Goal: Task Accomplishment & Management: Manage account settings

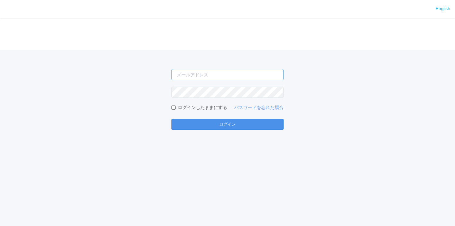
type input "[EMAIL_ADDRESS][DOMAIN_NAME]"
click at [230, 128] on button "ログイン" at bounding box center [227, 124] width 112 height 11
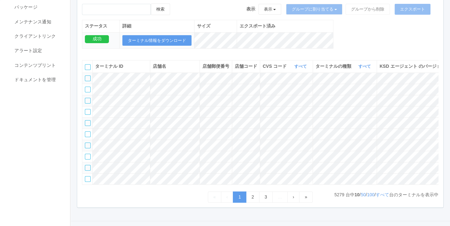
scroll to position [63, 0]
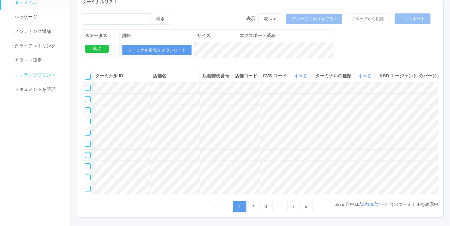
click at [26, 79] on link "コンテンツプリント" at bounding box center [38, 75] width 75 height 14
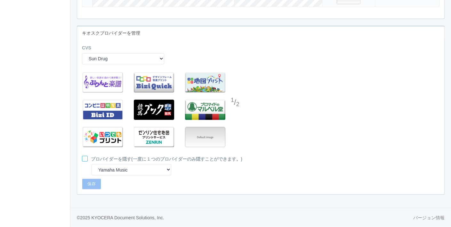
scroll to position [1679, 0]
click at [162, 59] on select "Sun Drug Daily Yamazaki Preview KDDA Testing KDC Testing KDJ Testing Demo Arcs …" at bounding box center [123, 58] width 82 height 11
click at [82, 53] on select "Sun Drug Daily Yamazaki Preview KDDA Testing KDC Testing KDJ Testing Demo Arcs …" at bounding box center [123, 58] width 82 height 11
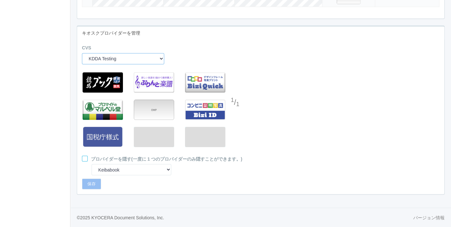
click at [159, 61] on select "Sun Drug Daily Yamazaki Preview KDDA Testing KDC Testing KDJ Testing Demo Arcs …" at bounding box center [123, 58] width 82 height 11
select select "4"
click at [82, 53] on select "Sun Drug Daily Yamazaki Preview KDDA Testing KDC Testing KDJ Testing Demo Arcs …" at bounding box center [123, 58] width 82 height 11
select select "8"
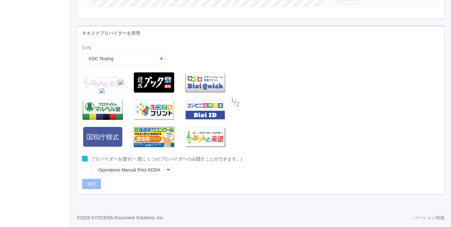
click at [120, 80] on img at bounding box center [121, 81] width 5 height 5
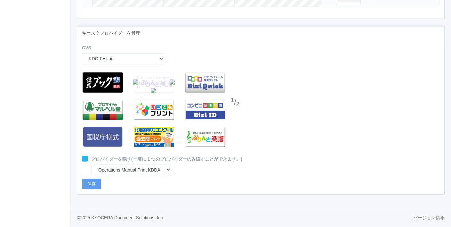
click at [134, 83] on img at bounding box center [135, 81] width 5 height 5
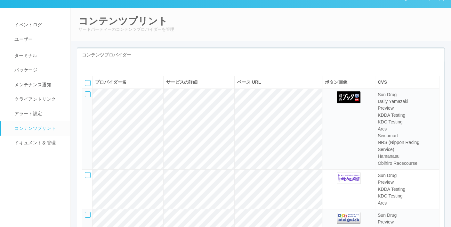
scroll to position [0, 0]
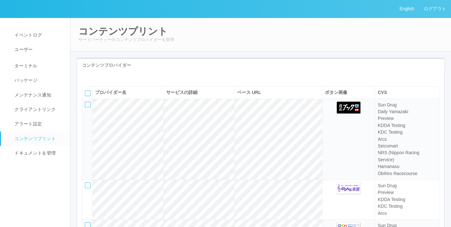
click at [165, 80] on div at bounding box center [123, 79] width 92 height 5
click at [161, 81] on div at bounding box center [123, 79] width 92 height 5
click at [321, 32] on h2 "コンテンツプリント" at bounding box center [260, 31] width 365 height 11
click at [87, 77] on icon at bounding box center [87, 77] width 0 height 0
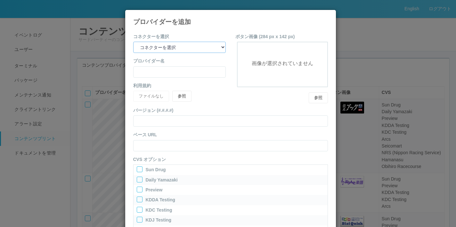
click at [209, 48] on select "コネクターを選択 yamaha-music bit omp keiba busica telecommute-support" at bounding box center [179, 47] width 93 height 11
click at [220, 48] on select "コネクターを選択 yamaha-music bit omp keiba busica telecommute-support" at bounding box center [179, 47] width 93 height 11
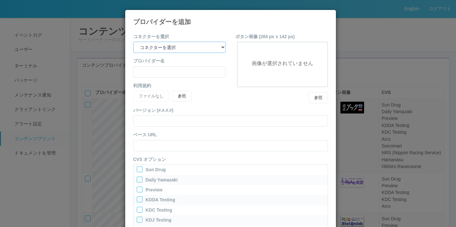
click at [220, 48] on select "コネクターを選択 yamaha-music bit omp keiba busica telecommute-support" at bounding box center [179, 47] width 93 height 11
click at [209, 46] on select "コネクターを選択 yamaha-music bit omp keiba busica telecommute-support" at bounding box center [179, 47] width 93 height 11
click at [219, 72] on input "any" at bounding box center [179, 71] width 93 height 11
type input "1111111111111111111111111111111111111111111111111111111111111111111111111111111…"
click at [187, 97] on button "参照" at bounding box center [181, 96] width 19 height 11
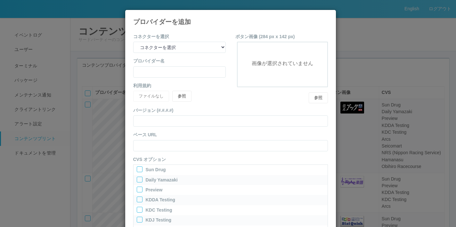
click at [276, 3] on div "プロバイダーを追加 コネクターを選択 コネクターを選択 yamaha-music bit omp keiba busica telecommute-suppo…" at bounding box center [228, 113] width 456 height 227
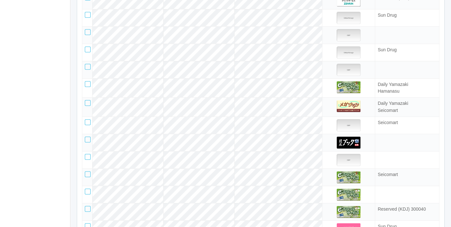
scroll to position [673, 0]
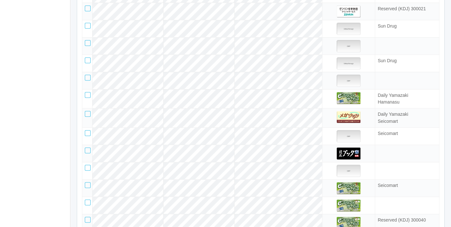
click at [88, 46] on div at bounding box center [88, 43] width 6 height 6
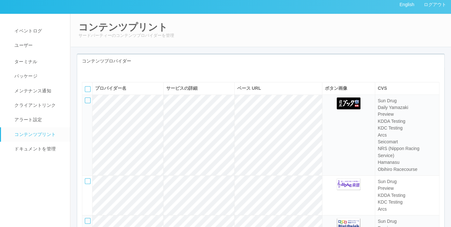
scroll to position [0, 0]
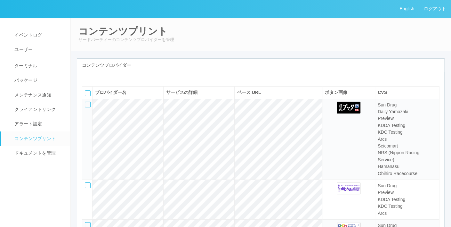
click at [92, 77] on icon at bounding box center [92, 77] width 0 height 0
select select "omp"
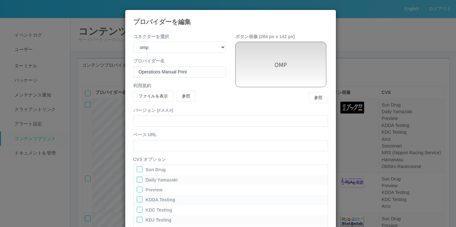
click at [328, 15] on icon at bounding box center [328, 15] width 0 height 0
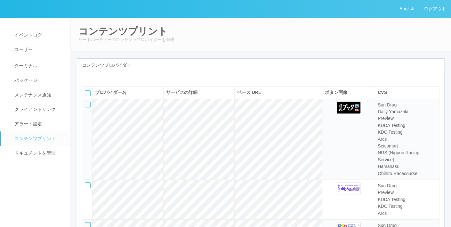
click at [87, 77] on icon at bounding box center [87, 77] width 0 height 0
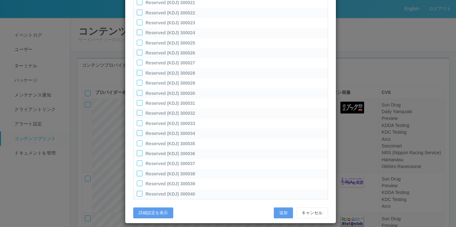
scroll to position [454, 0]
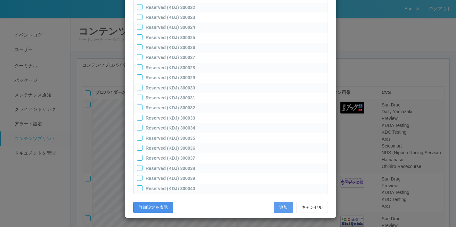
click at [155, 203] on button "詳細設定を表示" at bounding box center [153, 207] width 40 height 11
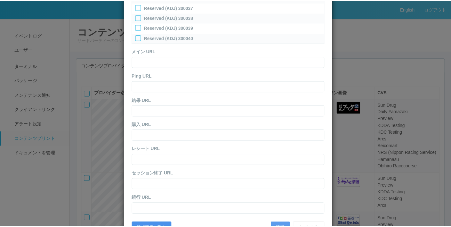
scroll to position [625, 0]
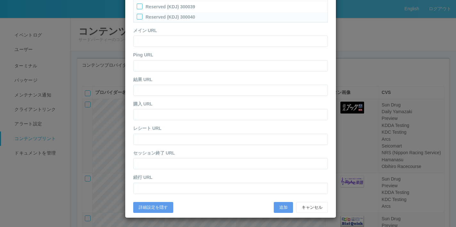
click at [203, 200] on div "詳細設定を隠す 追加 キャンセル" at bounding box center [230, 207] width 204 height 17
click at [307, 203] on button "キャンセル" at bounding box center [312, 207] width 32 height 11
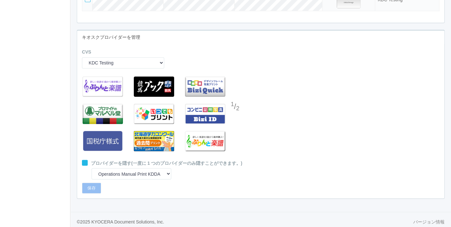
scroll to position [1679, 0]
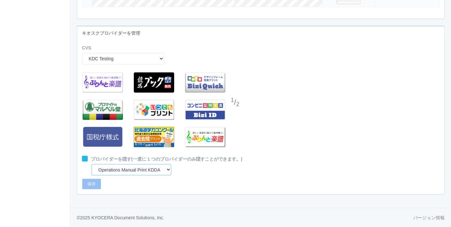
click at [168, 169] on select "Yamaha Music Keibabook BiziQuick マルベル堂 いつでもプリント Bizi ID 国税庁様式 北海道学力コンクール Operat…" at bounding box center [132, 169] width 80 height 11
click at [164, 61] on div "CVS Sun Drug Daily Yamazaki Preview KDDA Testing KDC Testing KDJ Testing Demo A…" at bounding box center [123, 57] width 92 height 24
click at [163, 61] on select "Sun Drug Daily Yamazaki Preview KDDA Testing KDC Testing KDJ Testing Demo Arcs …" at bounding box center [123, 58] width 82 height 11
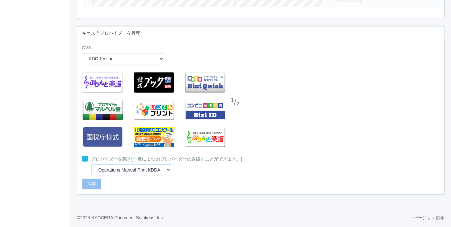
click at [169, 168] on select "Yamaha Music Keibabook BiziQuick マルベル堂 いつでもプリント Bizi ID 国税庁様式 北海道学力コンクール Operat…" at bounding box center [132, 169] width 80 height 11
click at [358, 118] on div "1 / 2" at bounding box center [260, 112] width 367 height 86
click at [160, 64] on select "Sun Drug Daily Yamazaki Preview KDDA Testing KDC Testing KDJ Testing Demo Arcs …" at bounding box center [123, 58] width 82 height 11
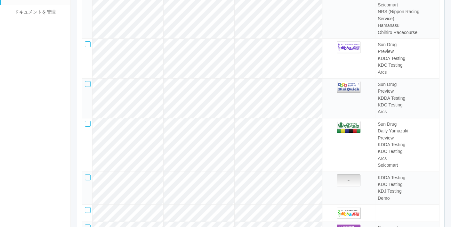
scroll to position [45, 0]
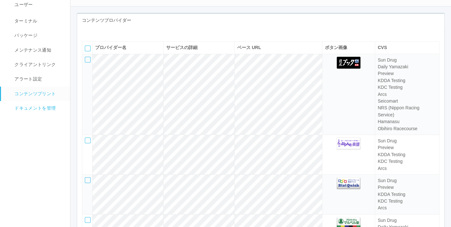
click at [38, 109] on span "ドキュメントを管理" at bounding box center [34, 107] width 43 height 5
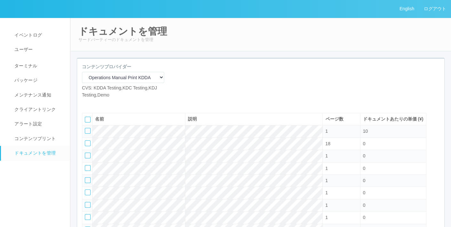
click at [420, 49] on div "ドキュメントを管理 サードパーティーのドキュメントを管理" at bounding box center [261, 35] width 382 height 34
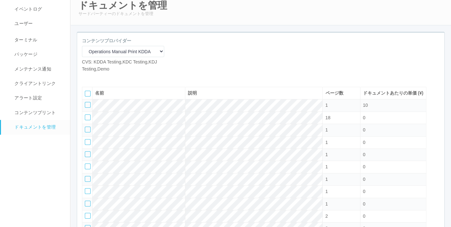
scroll to position [24, 0]
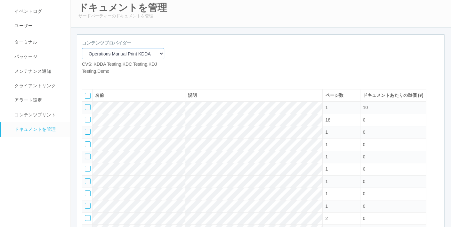
click at [146, 55] on select "Operations Manual Print KDDA OMPテストプリント Test Provider マニュアル・POP印刷（セコマ） マニュアル Op…" at bounding box center [123, 53] width 82 height 11
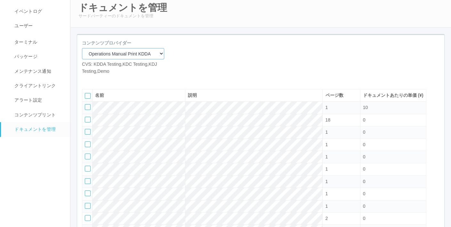
click at [147, 54] on select "Operations Manual Print KDDA OMPテストプリント Test Provider マニュアル・POP印刷（セコマ） マニュアル Op…" at bounding box center [123, 53] width 82 height 11
click at [181, 49] on div "コンテンツプロバイダー Operations Manual Print KDDA OMPテストプリント Test Provider マニュアル・POP印刷（セ…" at bounding box center [260, 60] width 367 height 40
click at [152, 54] on select "Operations Manual Print KDDA OMPテストプリント Test Provider マニュアル・POP印刷（セコマ） マニュアル Op…" at bounding box center [123, 53] width 82 height 11
click at [82, 48] on select "Operations Manual Print KDDA OMPテストプリント Test Provider マニュアル・POP印刷（セコマ） マニュアル Op…" at bounding box center [123, 53] width 82 height 11
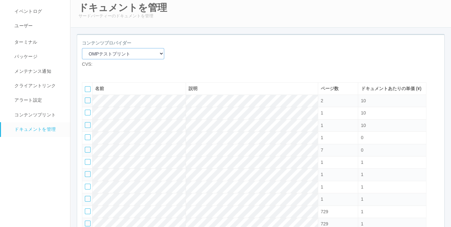
click at [156, 53] on select "Operations Manual Print KDDA OMPテストプリント Test Provider マニュアル・POP印刷（セコマ） マニュアル Op…" at bounding box center [123, 53] width 82 height 11
click at [82, 48] on select "Operations Manual Print KDDA OMPテストプリント Test Provider マニュアル・POP印刷（セコマ） マニュアル Op…" at bounding box center [123, 53] width 82 height 11
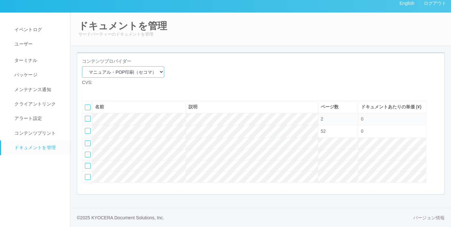
scroll to position [20, 0]
click at [150, 66] on select "Operations Manual Print KDDA OMPテストプリント Test Provider マニュアル・POP印刷（セコマ） マニュアル Op…" at bounding box center [123, 71] width 82 height 11
click at [82, 66] on select "Operations Manual Print KDDA OMPテストプリント Test Provider マニュアル・POP印刷（セコマ） マニュアル Op…" at bounding box center [123, 71] width 82 height 11
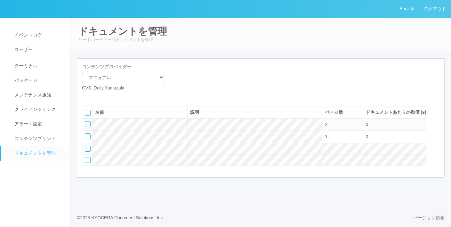
scroll to position [0, 0]
click at [144, 81] on select "Operations Manual Print KDDA OMPテストプリント Test Provider マニュアル・POP印刷（セコマ） マニュアル Op…" at bounding box center [124, 77] width 84 height 11
click at [82, 72] on select "Operations Manual Print KDDA OMPテストプリント Test Provider マニュアル・POP印刷（セコマ） マニュアル Op…" at bounding box center [124, 77] width 84 height 11
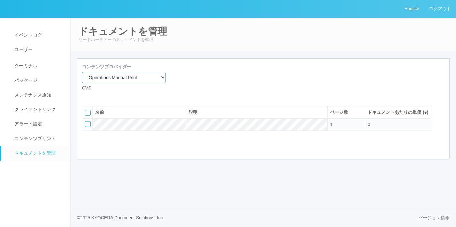
click at [150, 80] on select "Operations Manual Print KDDA OMPテストプリント Test Provider マニュアル・POP印刷（セコマ） マニュアル Op…" at bounding box center [124, 77] width 84 height 11
select select "d61bc601-c7d4-48cb-8c6e-323a827217fa"
click at [82, 72] on select "Operations Manual Print KDDA OMPテストプリント Test Provider マニュアル・POP印刷（セコマ） マニュアル Op…" at bounding box center [124, 77] width 84 height 11
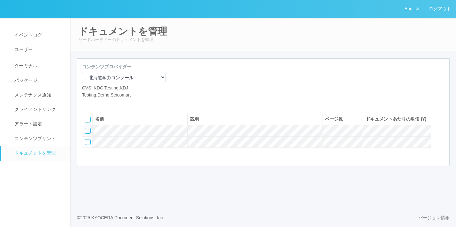
click at [96, 103] on icon at bounding box center [96, 103] width 0 height 0
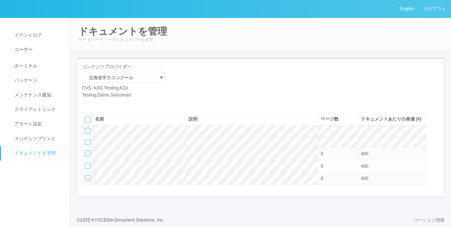
scroll to position [14, 0]
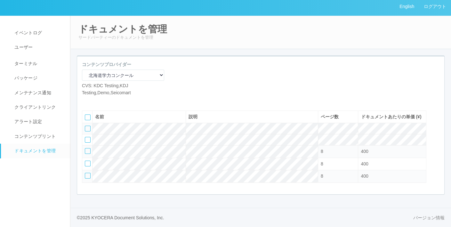
click at [96, 101] on icon at bounding box center [96, 101] width 0 height 0
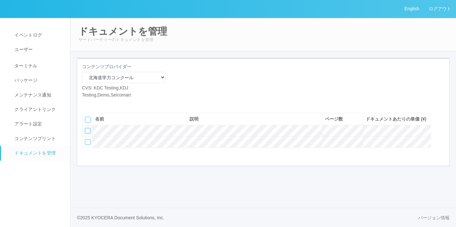
click at [96, 103] on icon at bounding box center [96, 103] width 0 height 0
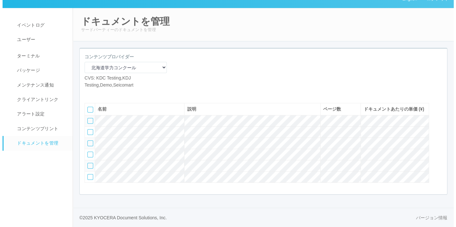
scroll to position [27, 0]
click at [87, 93] on icon at bounding box center [87, 93] width 0 height 0
select select "A4"
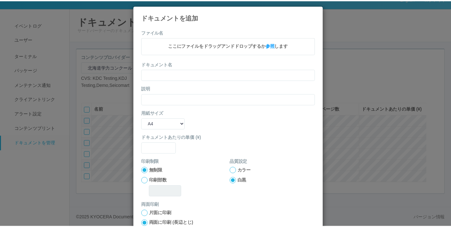
scroll to position [0, 0]
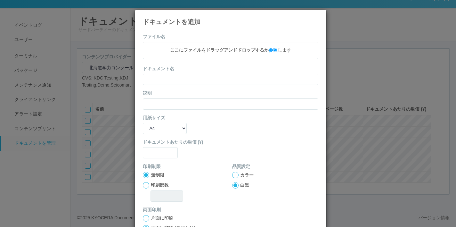
click at [318, 15] on icon at bounding box center [318, 15] width 0 height 0
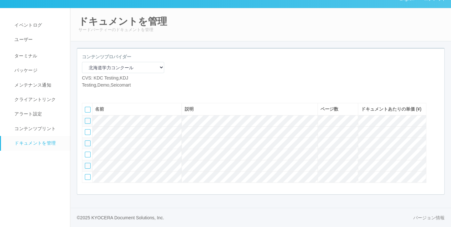
click at [76, 170] on div "コンテンツプロバイダー Operations Manual Print KDDA OMPテストプリント Test Provider マニュアル・POP印刷（セ…" at bounding box center [261, 125] width 378 height 154
click at [130, 62] on select "Operations Manual Print KDDA OMPテストプリント Test Provider マニュアル・POP印刷（セコマ） マニュアル Op…" at bounding box center [123, 67] width 82 height 11
select select "a4bfe298-9de0-4101-bd30-c6774e9ac017"
click at [82, 62] on select "Operations Manual Print KDDA OMPテストプリント Test Provider マニュアル・POP印刷（セコマ） マニュアル Op…" at bounding box center [123, 67] width 82 height 11
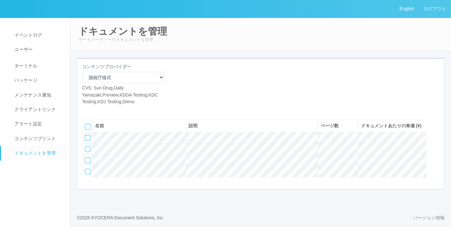
scroll to position [9, 0]
click at [96, 110] on icon at bounding box center [96, 110] width 0 height 0
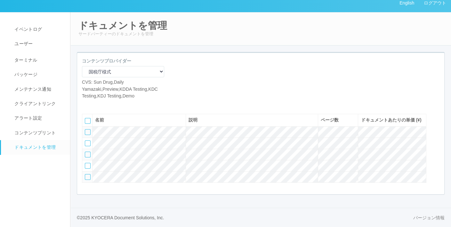
scroll to position [21, 0]
click at [96, 104] on icon at bounding box center [96, 104] width 0 height 0
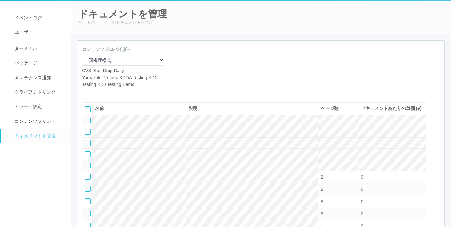
scroll to position [0, 0]
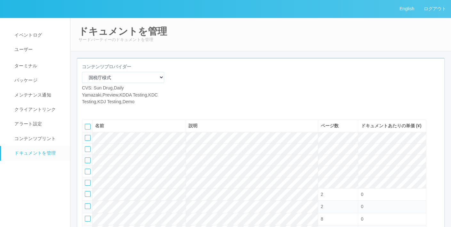
click at [54, 183] on nav "イベントログ ユーザー ターミナル パッケージ メンテナンス通知 クライアントリンク アラート設定 コンテンツプリント ドキュメントを管理" at bounding box center [38, 162] width 76 height 289
click at [93, 52] on div "ドキュメントを管理 サードパーティーのドキュメントを管理 コンテンツプロバイダー Operations Manual Print KDDA OMPテストプリン…" at bounding box center [260, 152] width 381 height 269
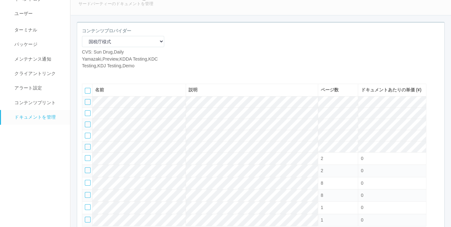
scroll to position [31, 0]
